Goal: Task Accomplishment & Management: Manage account settings

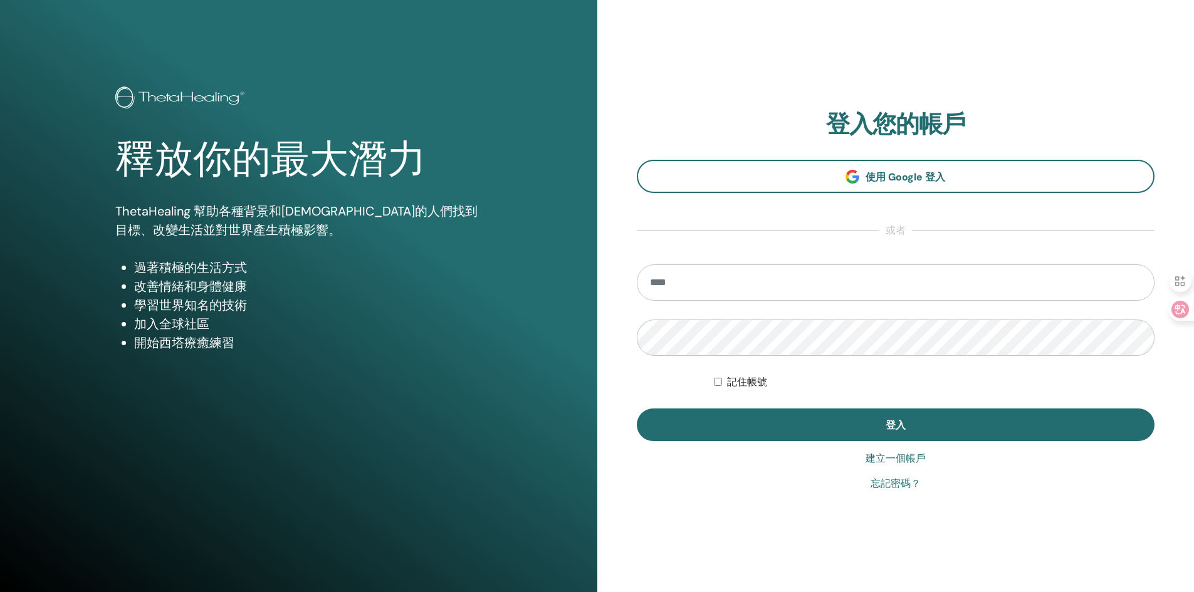
click at [787, 290] on input "email" at bounding box center [896, 283] width 518 height 36
type input "**********"
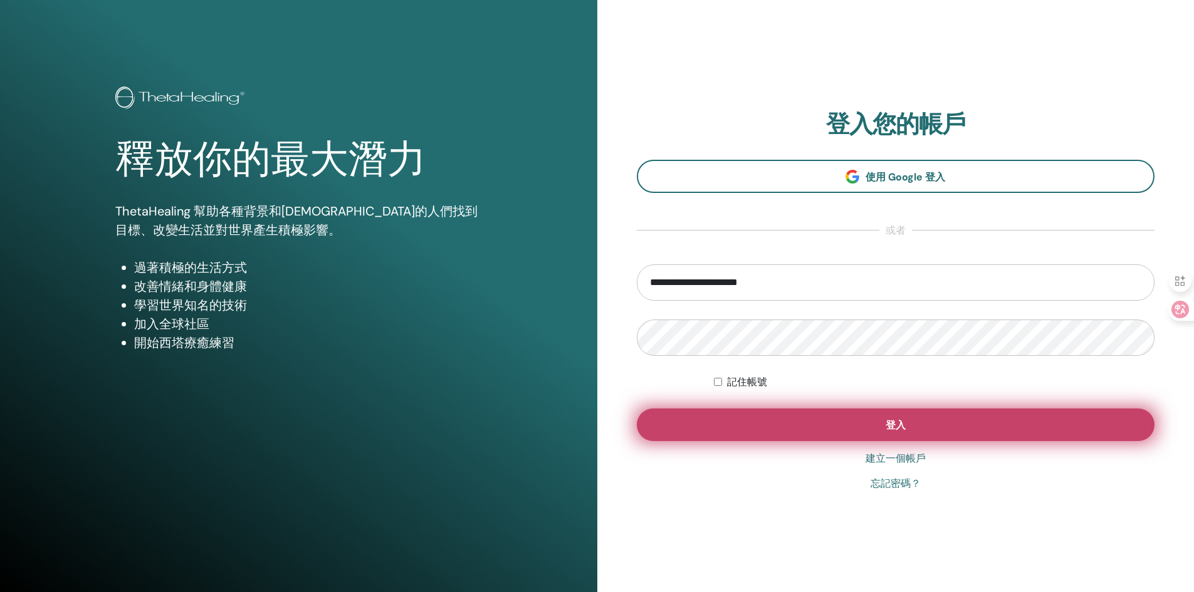
click at [905, 435] on button "登入" at bounding box center [896, 425] width 518 height 33
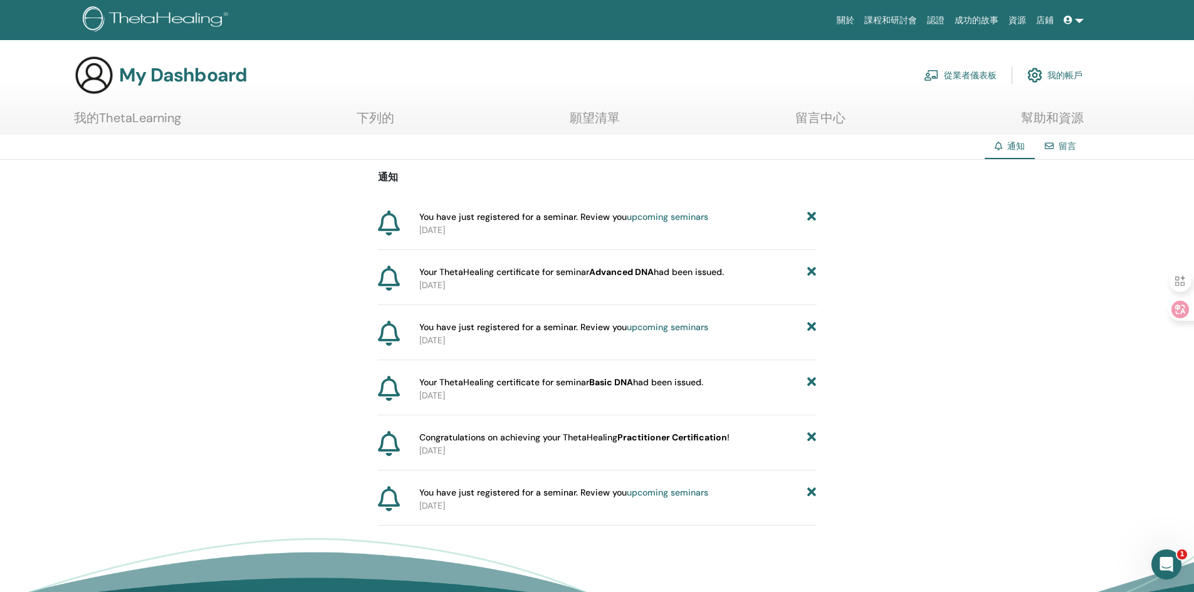
click at [147, 108] on section "My Dashboard 從業者儀表板 我的帳戶 我的ThetaLearning 下列的 願望清單" at bounding box center [597, 95] width 1194 height 80
click at [135, 115] on font "我的ThetaLearning" at bounding box center [127, 118] width 107 height 16
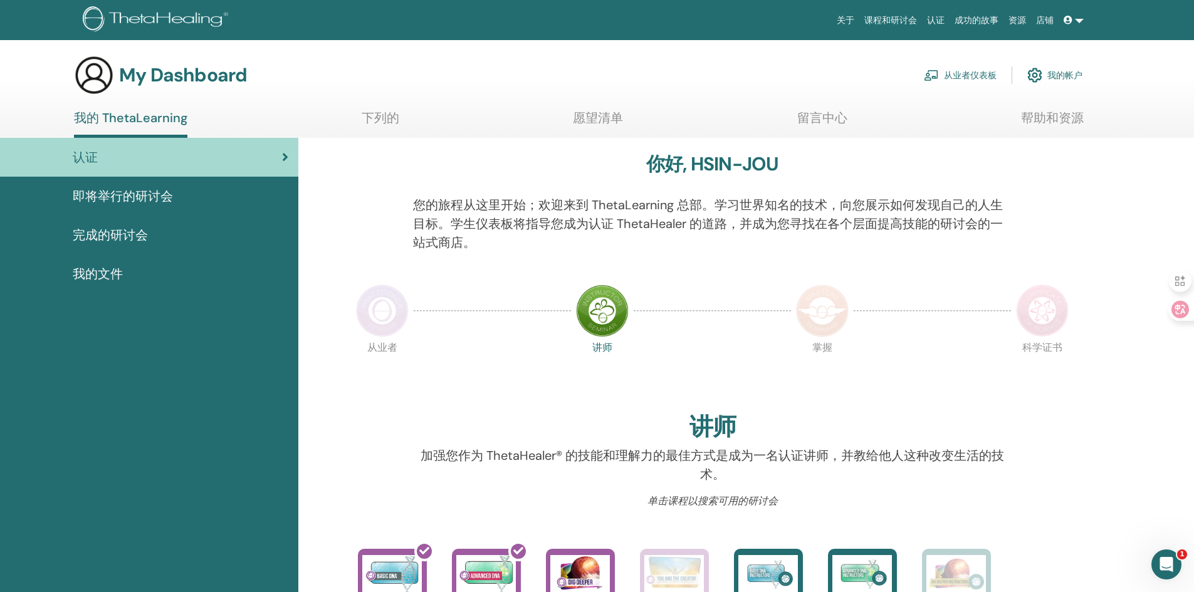
click at [369, 309] on img at bounding box center [382, 311] width 53 height 53
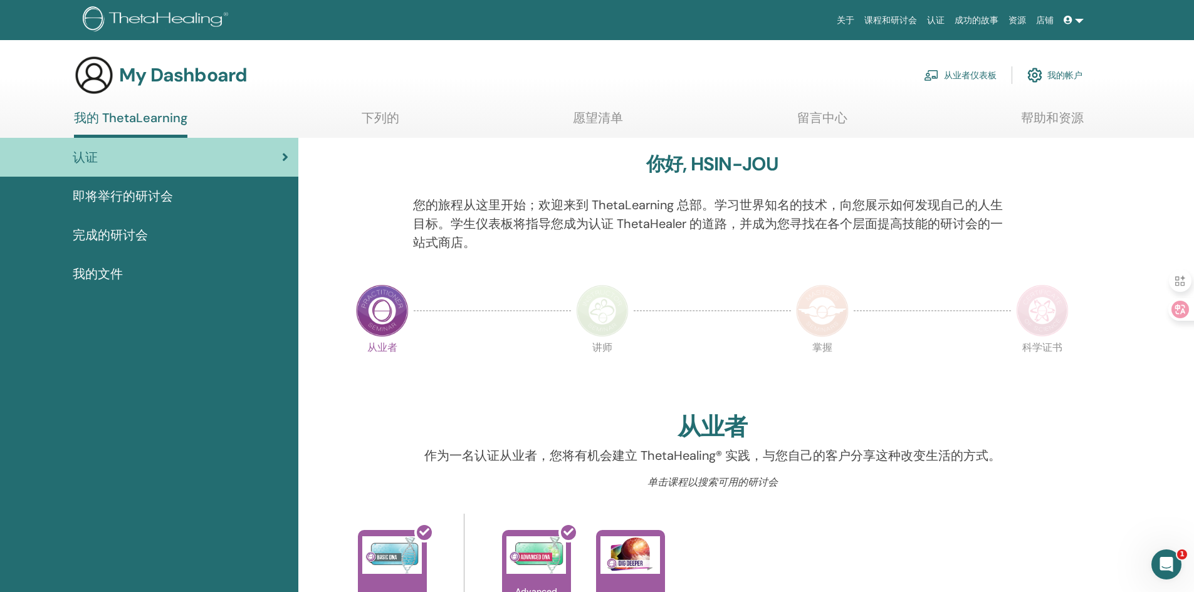
click at [131, 234] on span "完成的研讨会" at bounding box center [110, 235] width 75 height 19
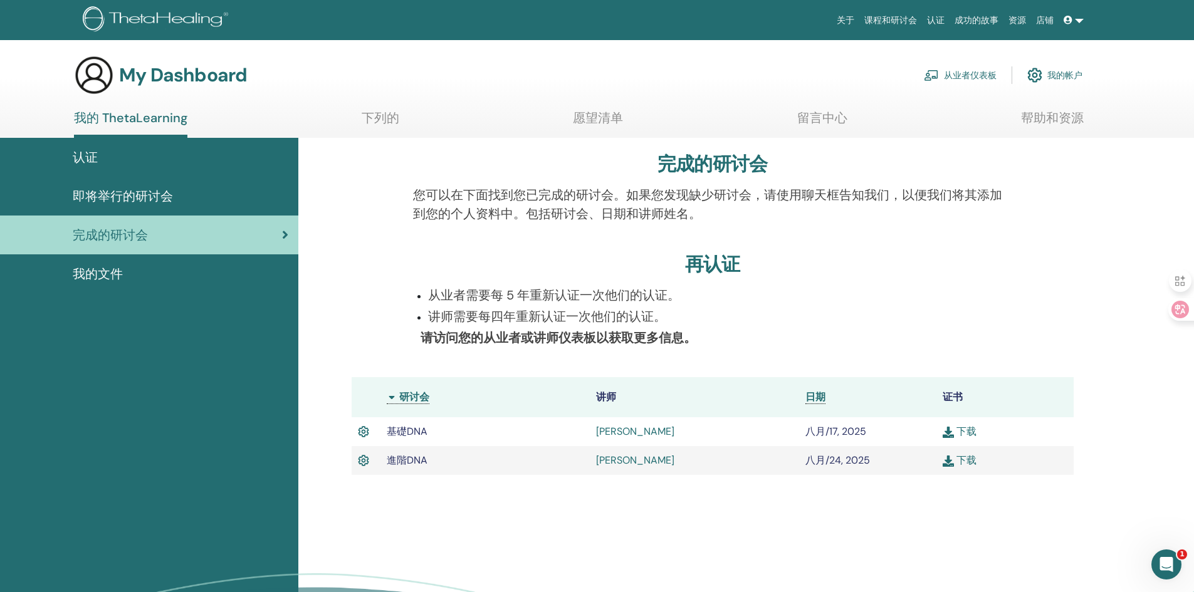
click at [1093, 335] on div "完成的研讨会 您可以在下面找到您已完成的研讨会。如果您发现缺少研讨会，请使用聊天框告知我们，以便我们将其添加到您的个人资料中。包括研讨会、日期和讲师姓名。 再…" at bounding box center [746, 418] width 896 height 561
click at [1073, 21] on span at bounding box center [1069, 20] width 11 height 10
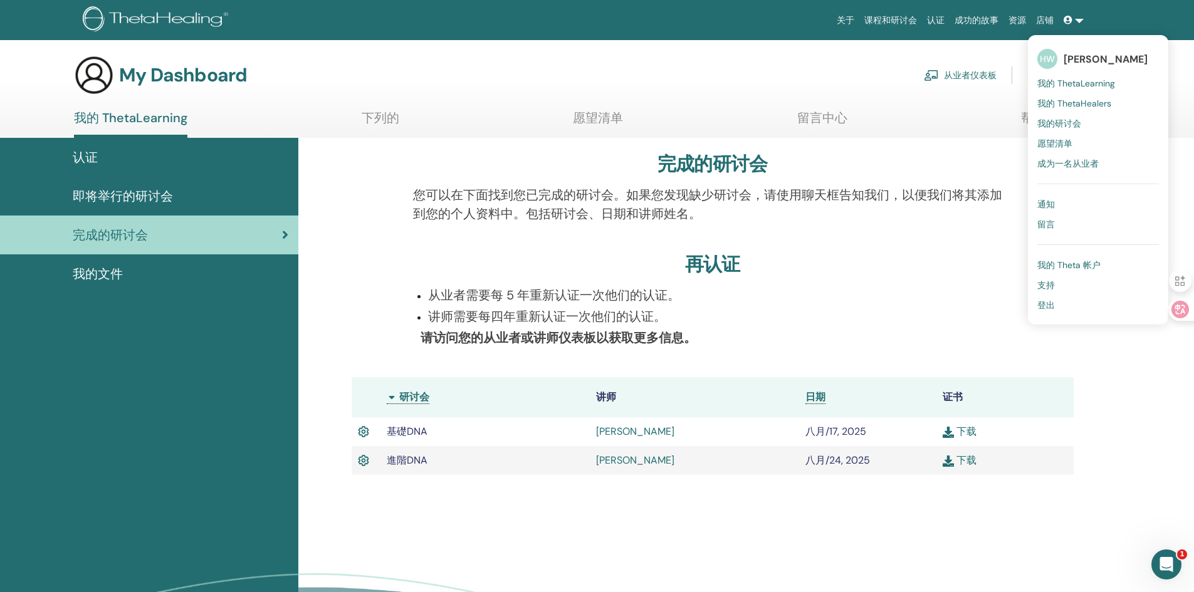
click at [1053, 305] on span "登出" at bounding box center [1047, 305] width 18 height 11
